Goal: Communication & Community: Answer question/provide support

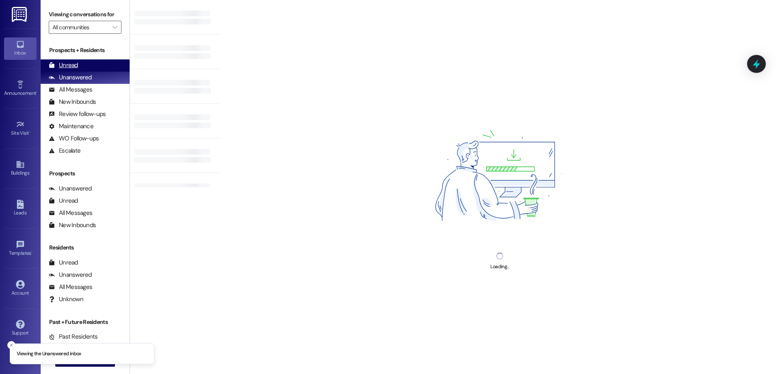
click at [81, 71] on div "Unread (0)" at bounding box center [85, 65] width 89 height 12
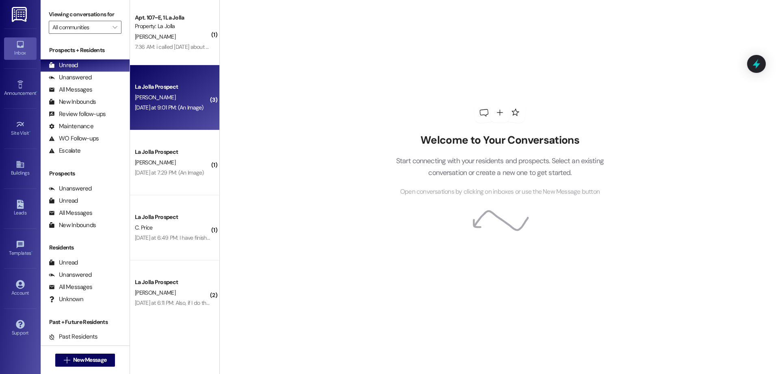
click at [182, 108] on div "[DATE] at 9:01 PM: (An Image) [DATE] at 9:01 PM: (An Image)" at bounding box center [169, 107] width 69 height 7
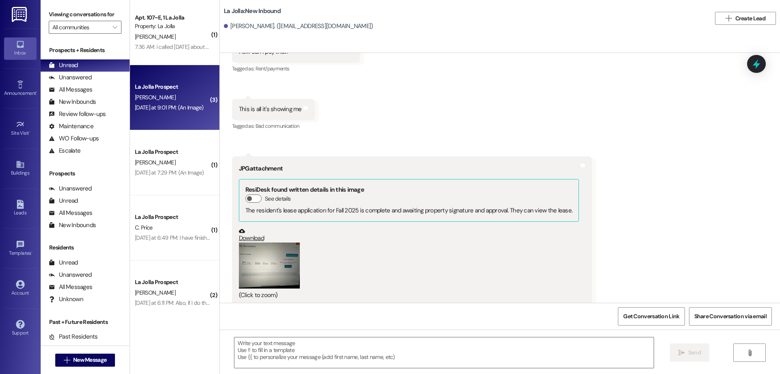
scroll to position [858, 0]
click at [279, 244] on button "Zoom image" at bounding box center [269, 264] width 61 height 46
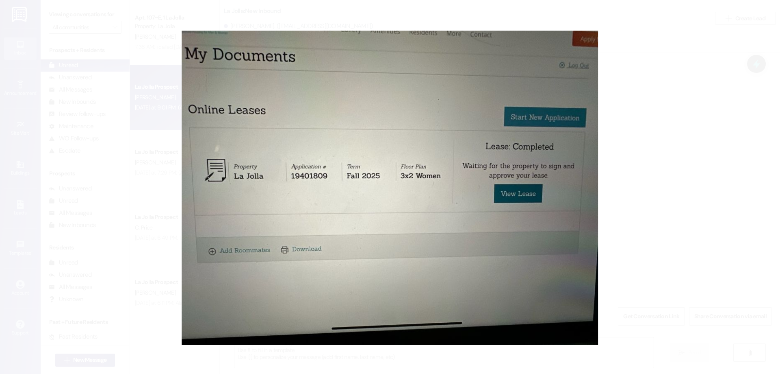
click at [615, 161] on button "Unzoom image" at bounding box center [390, 187] width 780 height 374
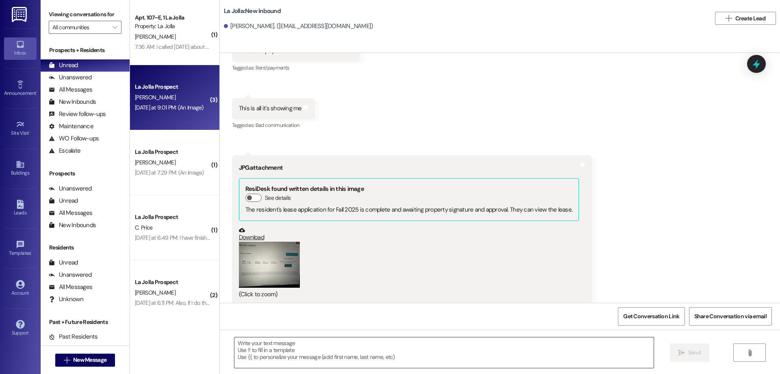
click at [273, 359] on textarea at bounding box center [445, 352] width 420 height 30
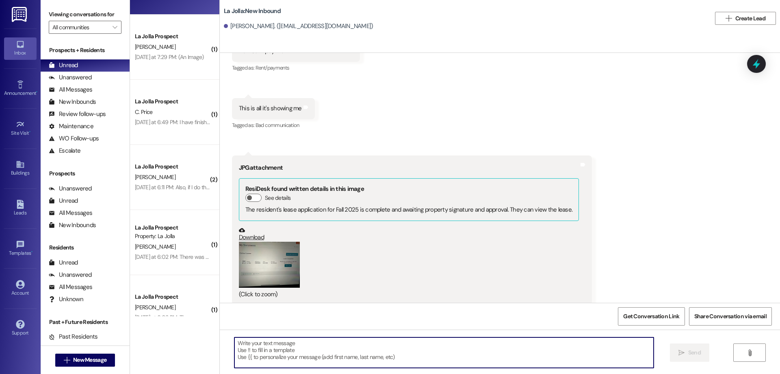
scroll to position [0, 0]
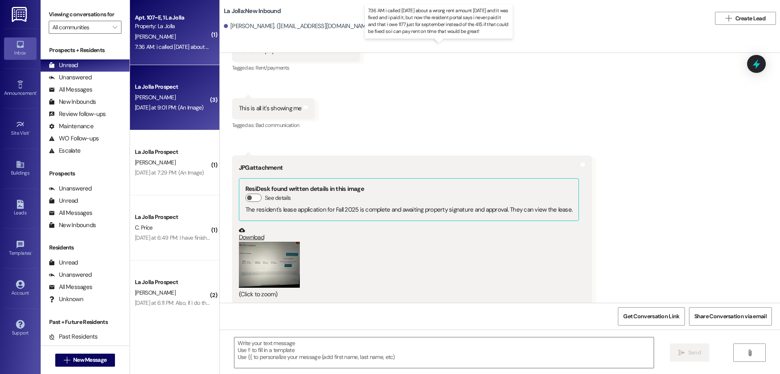
click at [155, 49] on div "7:36 AM: i called [DATE] about a wrong rent amount [DATE] and it was fixed and …" at bounding box center [439, 46] width 609 height 7
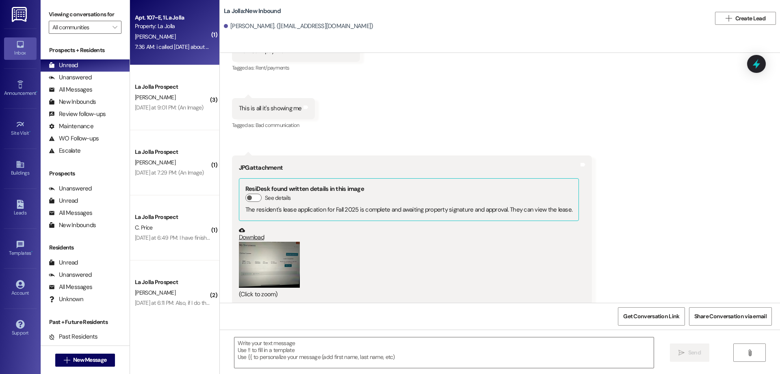
scroll to position [687, 0]
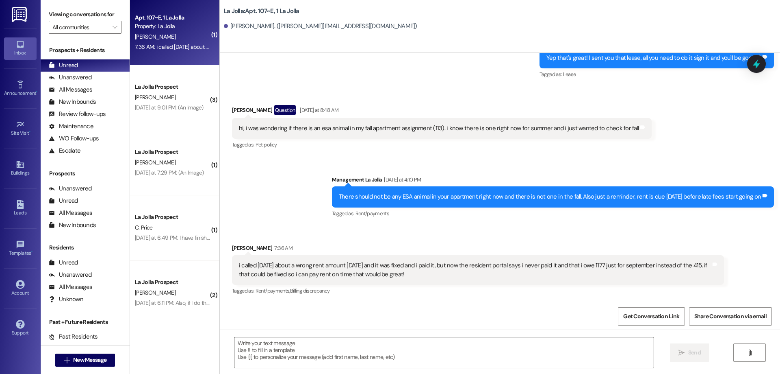
click at [374, 346] on textarea at bounding box center [445, 352] width 420 height 30
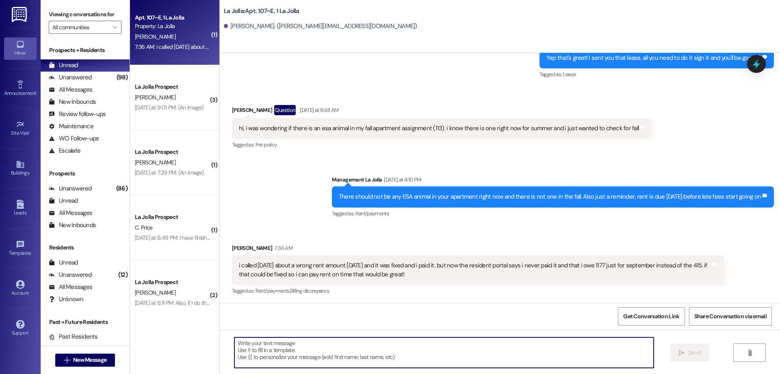
scroll to position [687, 0]
